Goal: Check status

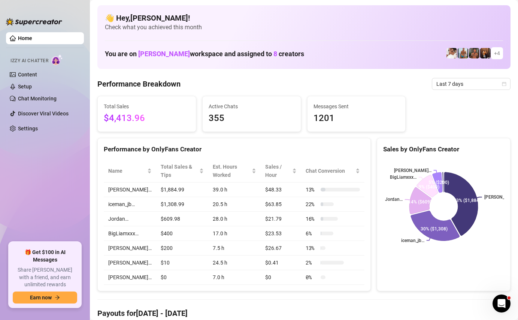
click at [457, 82] on span "Last 7 days" at bounding box center [471, 83] width 70 height 11
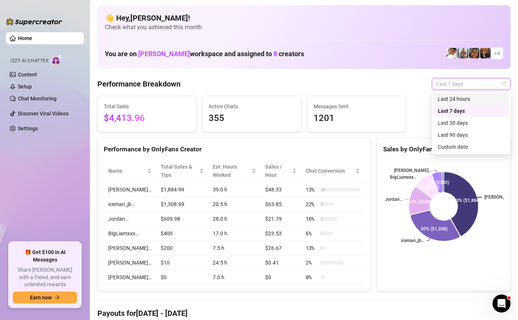
click at [448, 99] on div "Last 24 hours" at bounding box center [470, 99] width 67 height 8
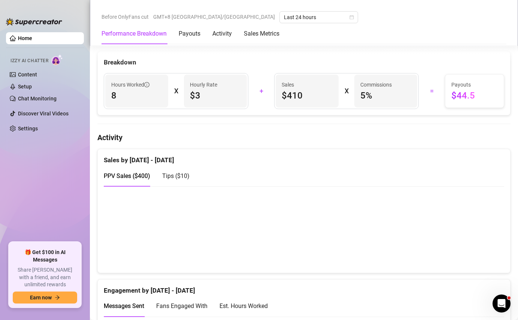
scroll to position [302, 0]
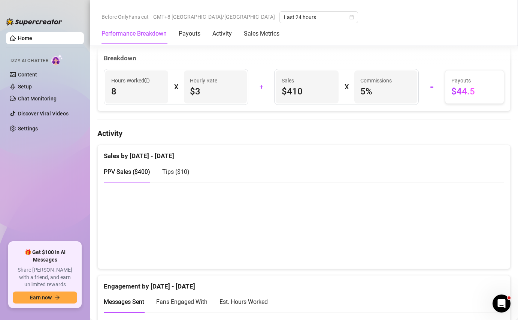
click at [171, 174] on span "Tips ( $10 )" at bounding box center [175, 171] width 27 height 7
click at [143, 175] on span "PPV Sales ( $400 )" at bounding box center [127, 171] width 46 height 7
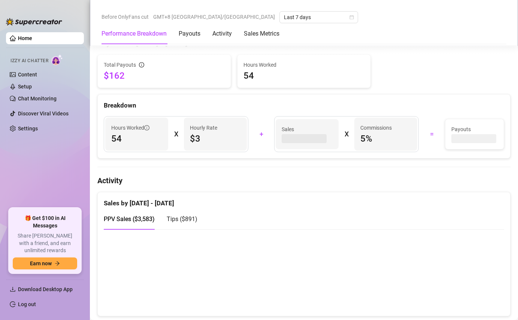
scroll to position [292, 0]
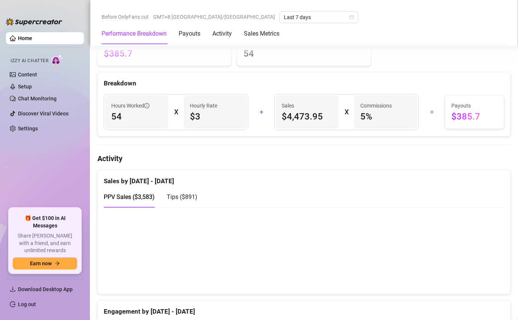
click at [176, 198] on span "Tips ( $891 )" at bounding box center [182, 196] width 31 height 7
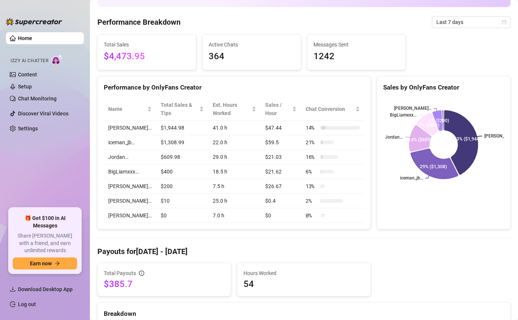
scroll to position [43, 0]
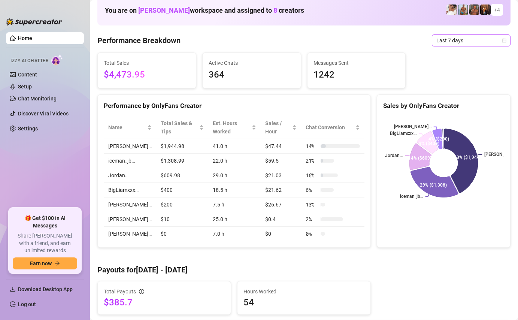
click at [454, 44] on span "Last 7 days" at bounding box center [471, 40] width 70 height 11
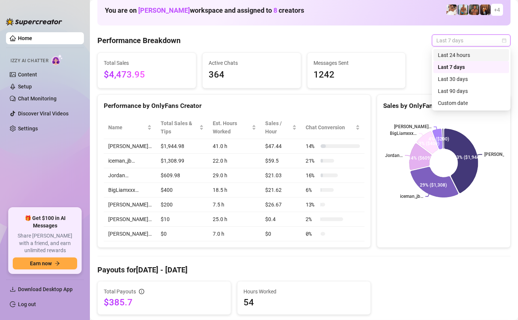
click at [448, 58] on div "Last 24 hours" at bounding box center [470, 55] width 67 height 8
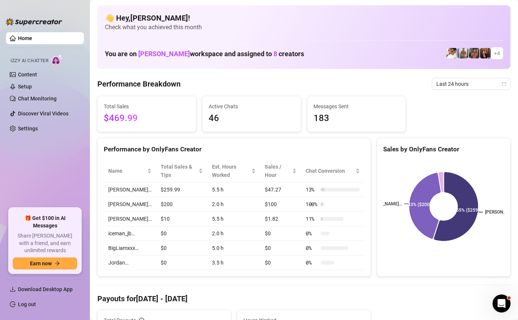
scroll to position [0, 0]
